Goal: Task Accomplishment & Management: Complete application form

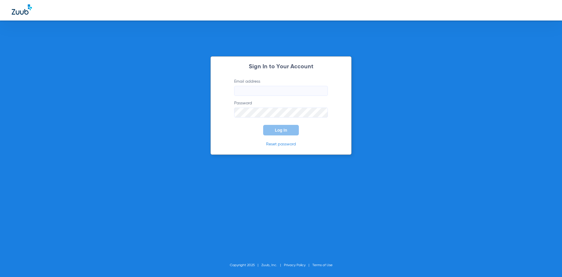
type input "[EMAIL_ADDRESS][DOMAIN_NAME]"
click at [274, 135] on button "Log In" at bounding box center [281, 130] width 36 height 11
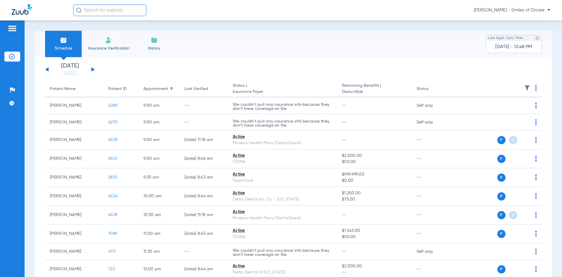
drag, startPoint x: 102, startPoint y: 48, endPoint x: 103, endPoint y: 52, distance: 3.9
click at [102, 48] on span "Insurance Verification" at bounding box center [108, 48] width 45 height 6
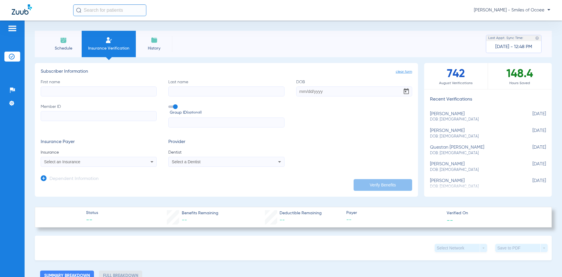
click at [103, 92] on input "First name" at bounding box center [99, 91] width 116 height 10
paste input "[PERSON_NAME]"
drag, startPoint x: 65, startPoint y: 92, endPoint x: 94, endPoint y: 92, distance: 29.3
click at [94, 92] on input "[PERSON_NAME]" at bounding box center [99, 91] width 116 height 10
type input "Shermiya"
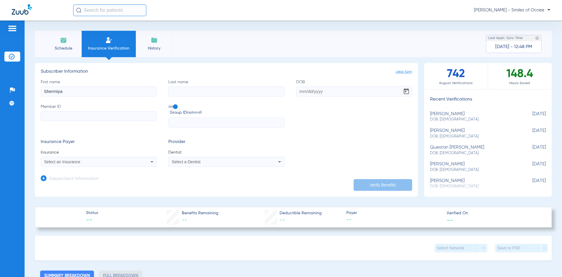
click at [191, 91] on input "Last name" at bounding box center [226, 91] width 116 height 10
paste input "[PERSON_NAME]"
type input "[PERSON_NAME]"
click at [303, 95] on input "DOB" at bounding box center [354, 91] width 116 height 10
paste input "[DATE]"
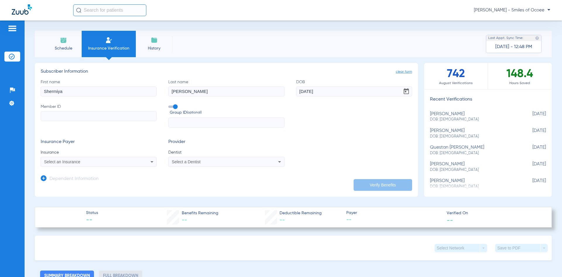
type input "[DATE]"
click at [106, 113] on input "Member ID" at bounding box center [99, 116] width 116 height 10
paste input "W270715286"
type input "W270715286"
click at [99, 161] on div "Select an Insurance" at bounding box center [88, 162] width 88 height 4
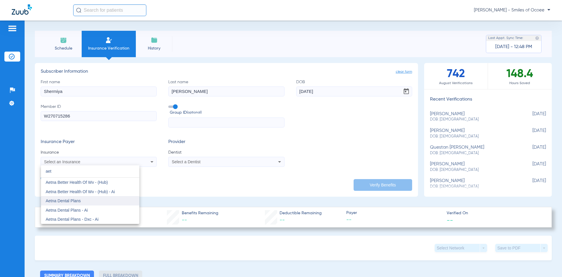
type input "aet"
click at [74, 200] on span "Aetna Dental Plans" at bounding box center [63, 200] width 35 height 5
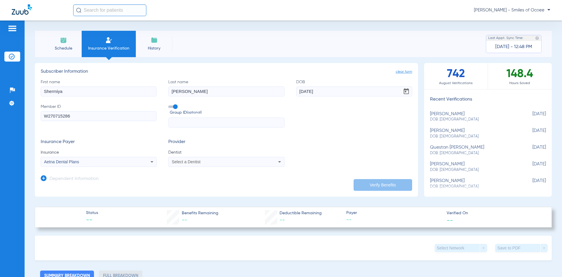
click at [173, 160] on span "Select a Dentist" at bounding box center [186, 161] width 29 height 5
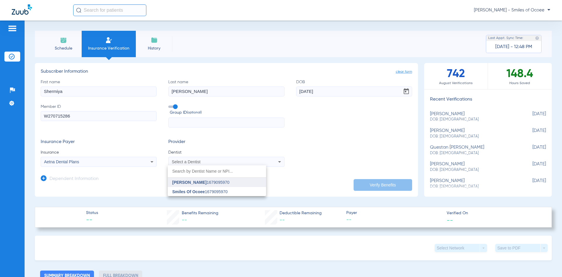
click at [189, 183] on span "[PERSON_NAME]" at bounding box center [190, 182] width 34 height 5
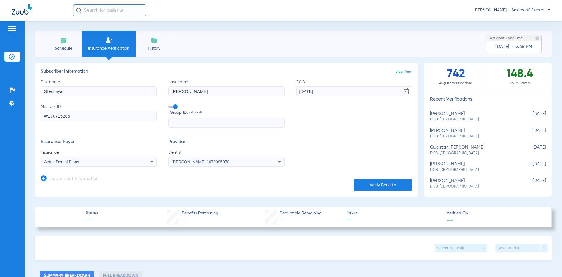
click at [357, 186] on button "Verify Benefits" at bounding box center [383, 185] width 59 height 12
type input "Shermiya"
type input "[PERSON_NAME]"
